Goal: Find specific page/section

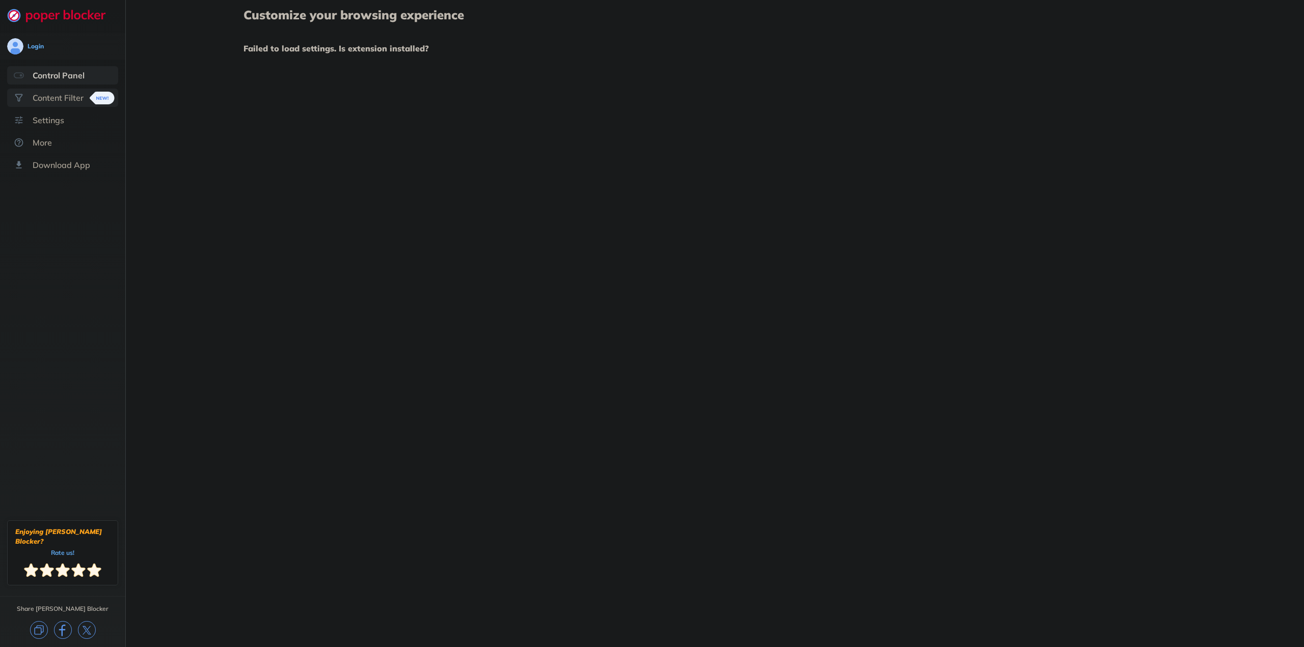
click at [64, 95] on div "Content Filter" at bounding box center [58, 98] width 51 height 10
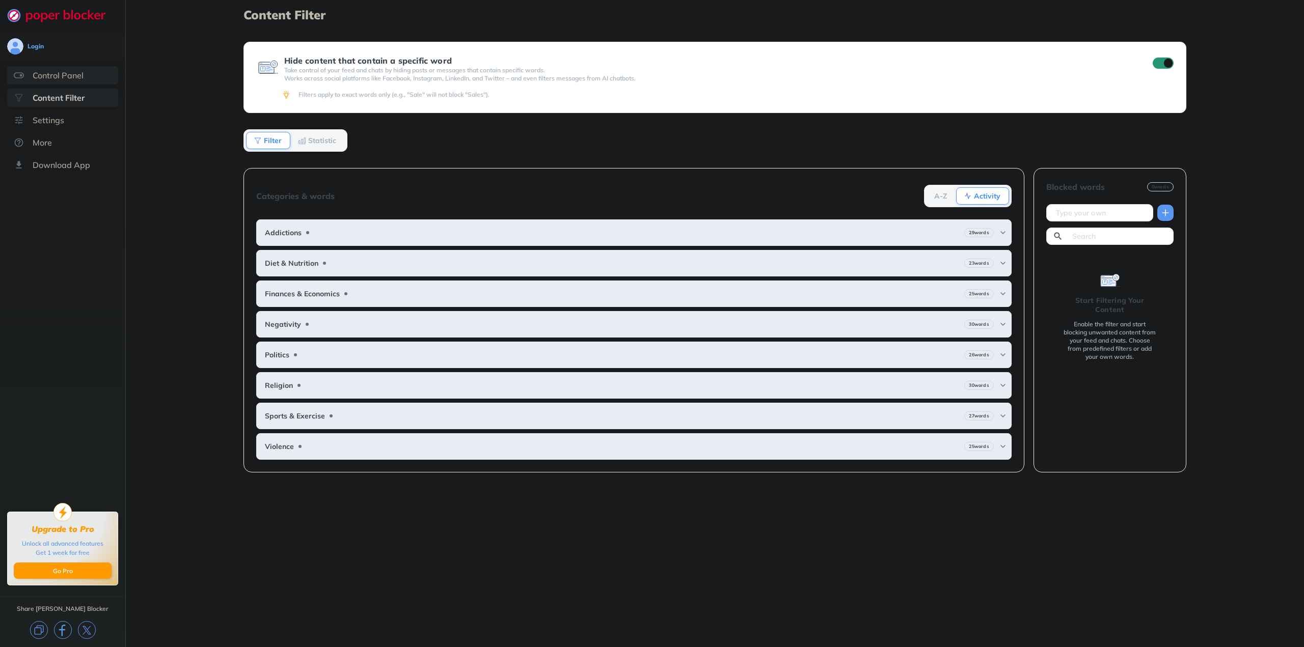
click at [74, 82] on div "Control Panel" at bounding box center [62, 75] width 111 height 18
